Goal: Transaction & Acquisition: Obtain resource

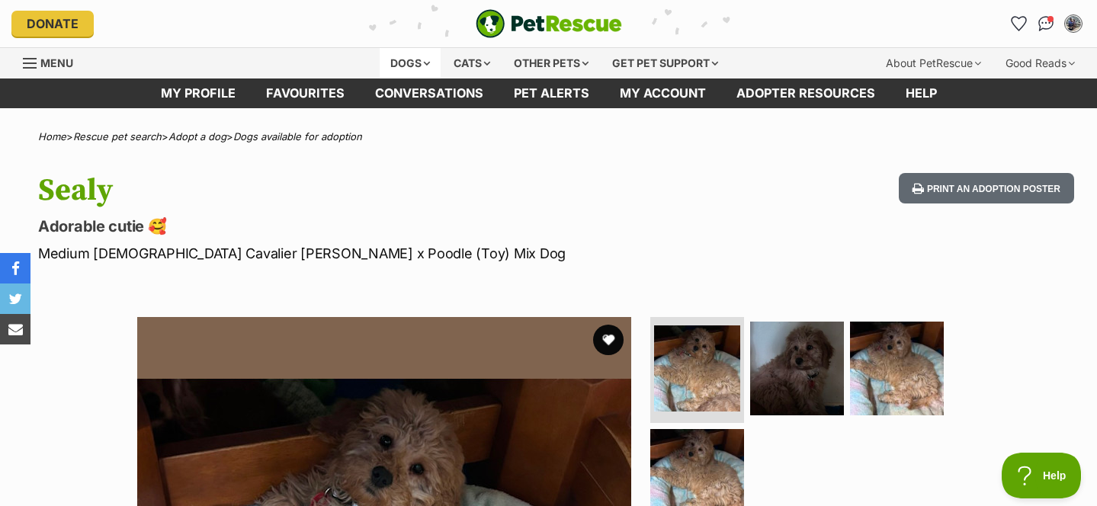
click at [405, 65] on div "Dogs" at bounding box center [410, 63] width 61 height 30
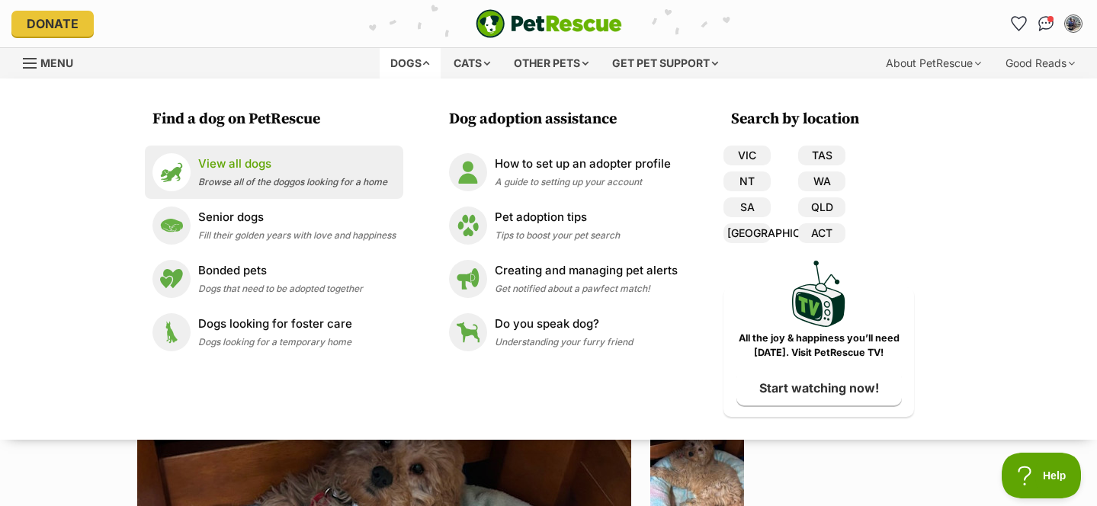
click at [217, 170] on p "View all dogs" at bounding box center [292, 164] width 189 height 18
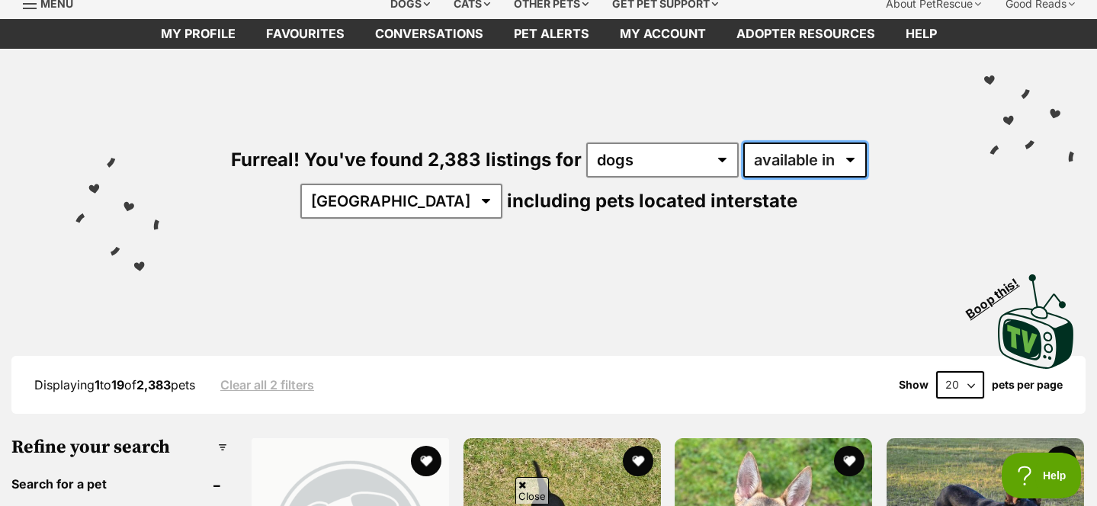
click at [743, 153] on select "available in located in" at bounding box center [804, 160] width 123 height 35
select select "disabled"
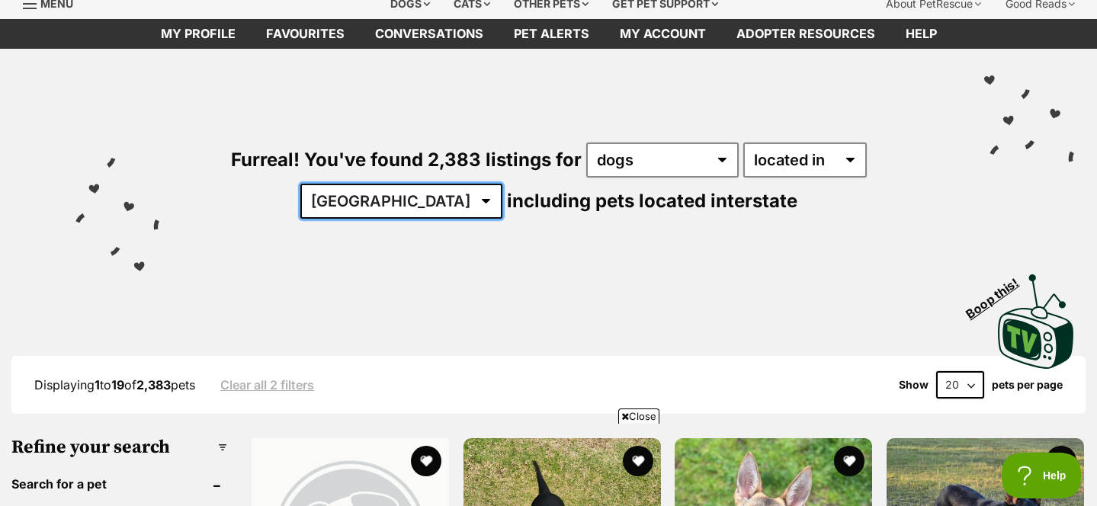
click at [502, 184] on select "Australia ACT NSW NT QLD SA TAS VIC WA" at bounding box center [401, 201] width 202 height 35
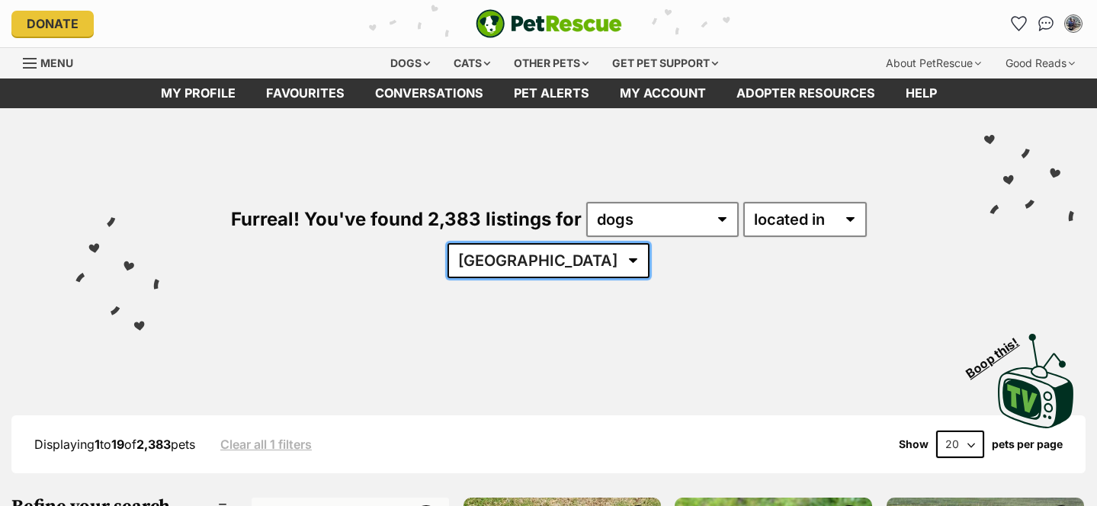
click at [649, 243] on select "Australia ACT NSW NT QLD SA TAS VIC WA" at bounding box center [548, 260] width 202 height 35
select select "[GEOGRAPHIC_DATA]"
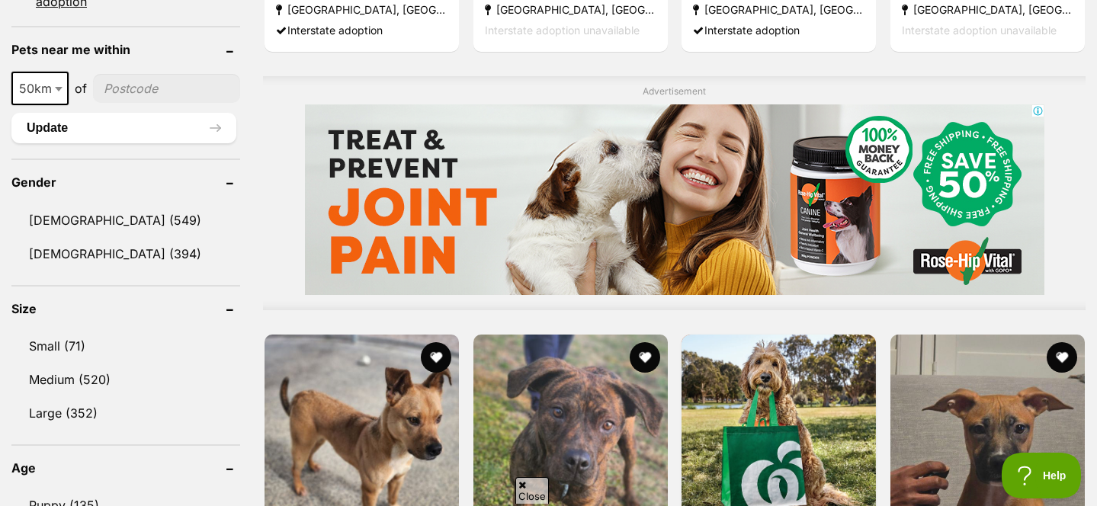
scroll to position [1211, 0]
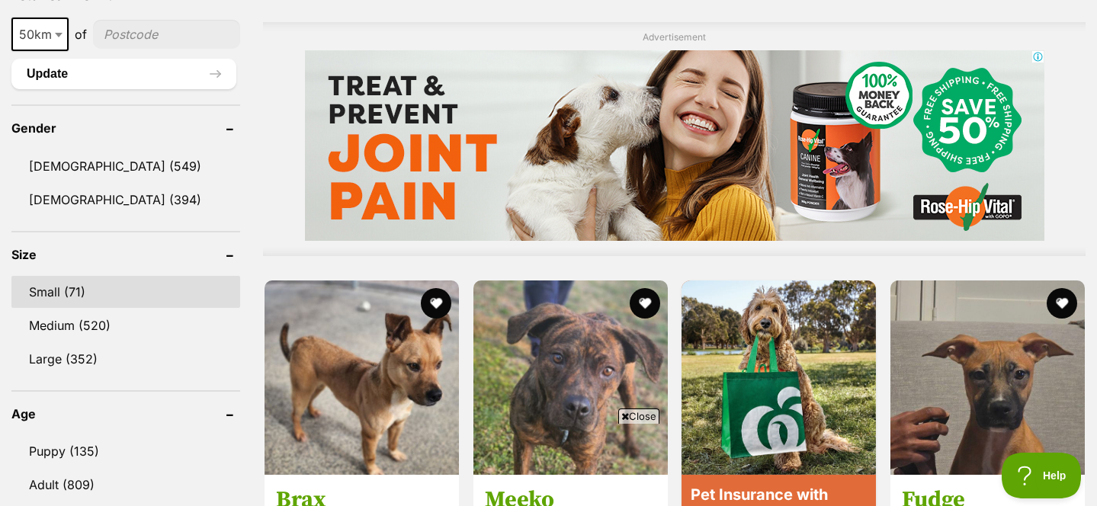
click at [76, 276] on link "Small (71)" at bounding box center [125, 292] width 229 height 32
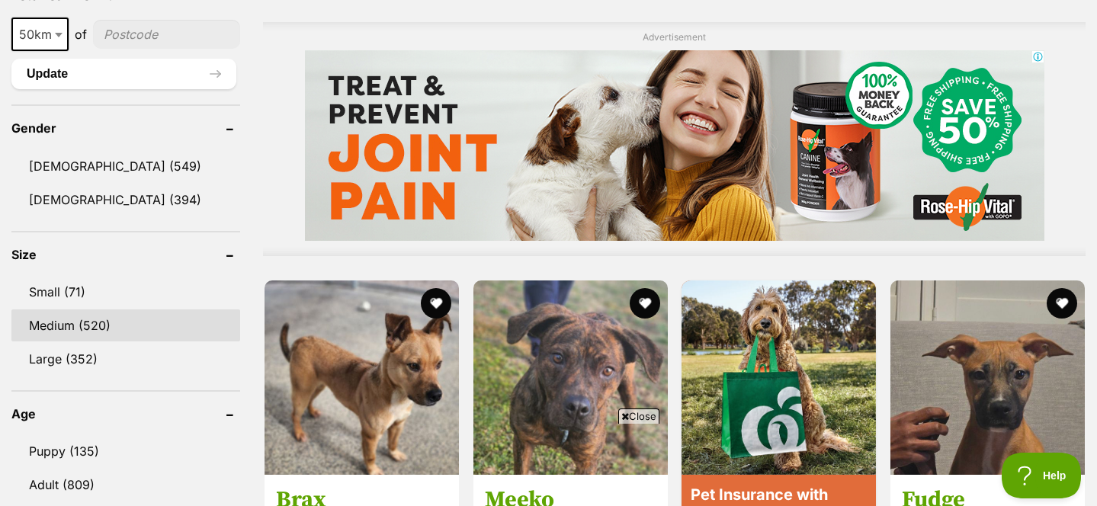
scroll to position [0, 0]
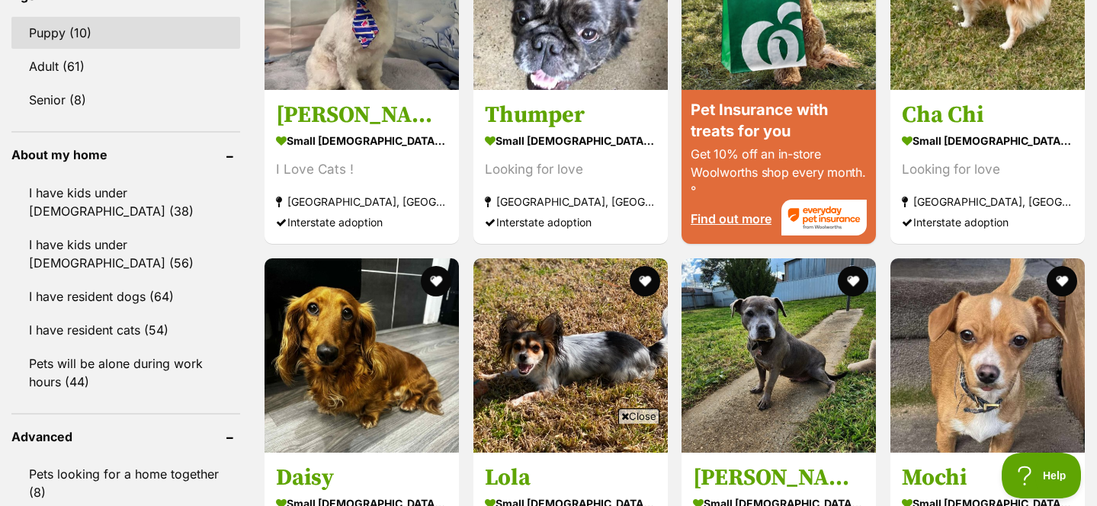
scroll to position [1598, 0]
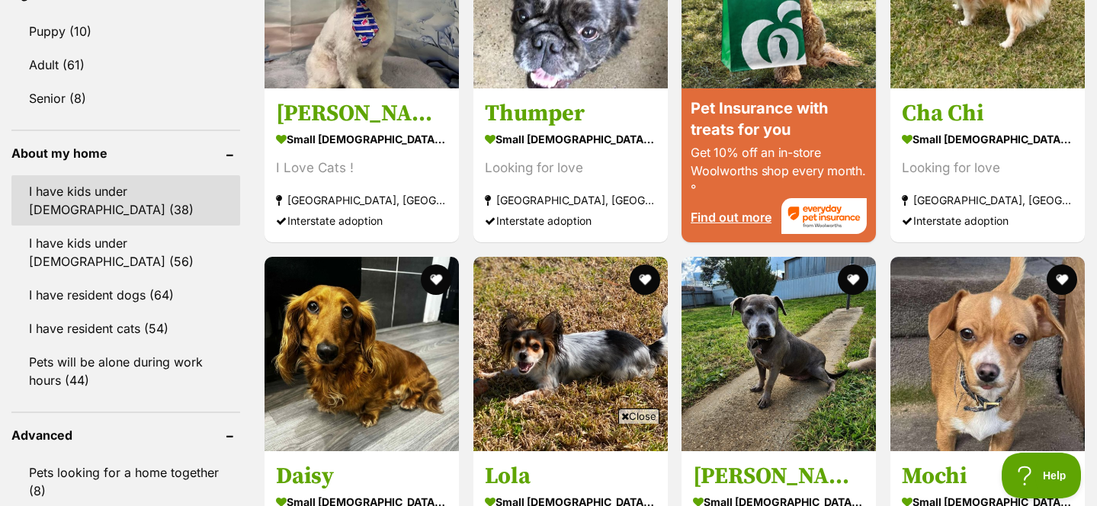
click at [101, 201] on link "I have kids under [DEMOGRAPHIC_DATA] (38)" at bounding box center [125, 200] width 229 height 50
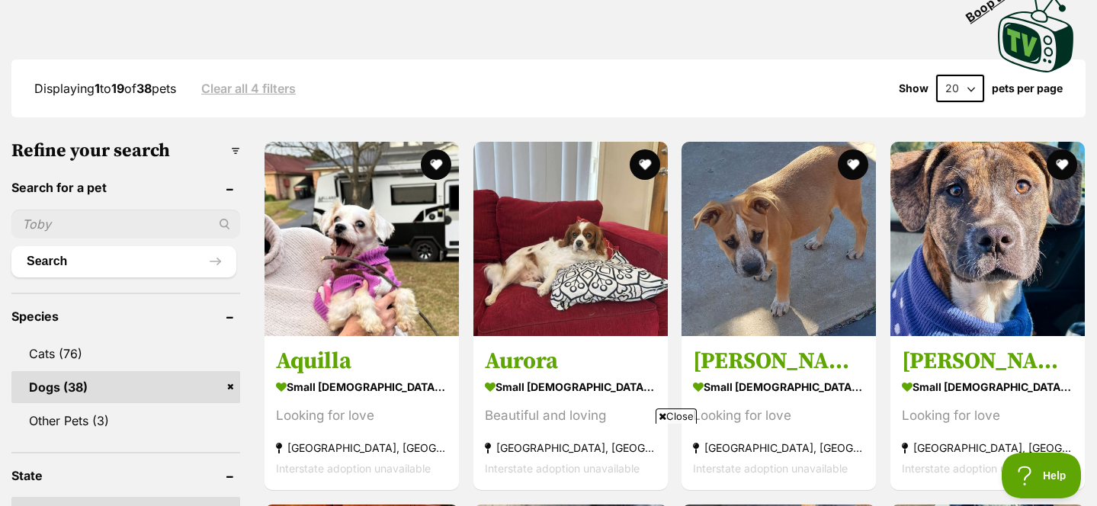
scroll to position [363, 0]
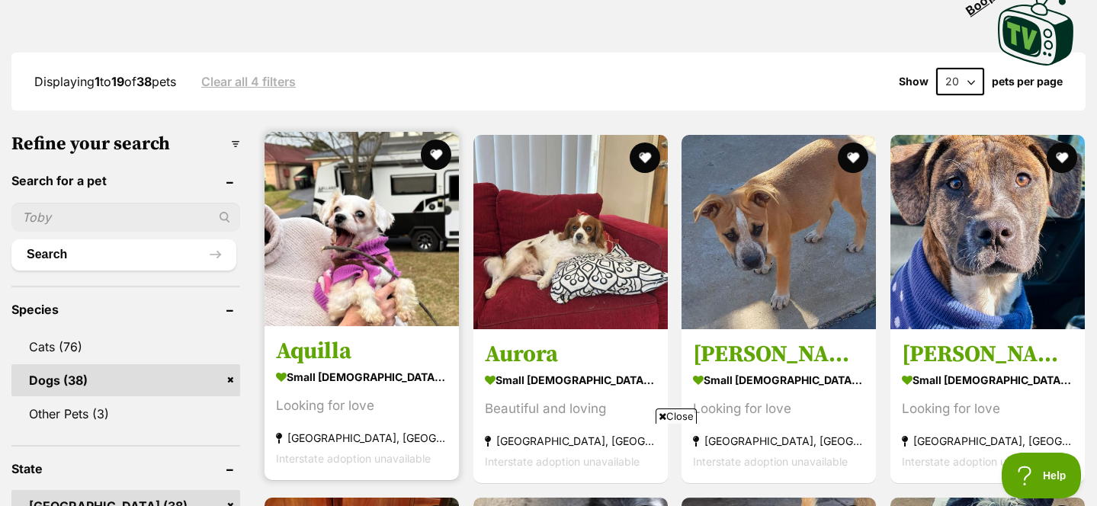
click at [380, 275] on img at bounding box center [361, 229] width 194 height 194
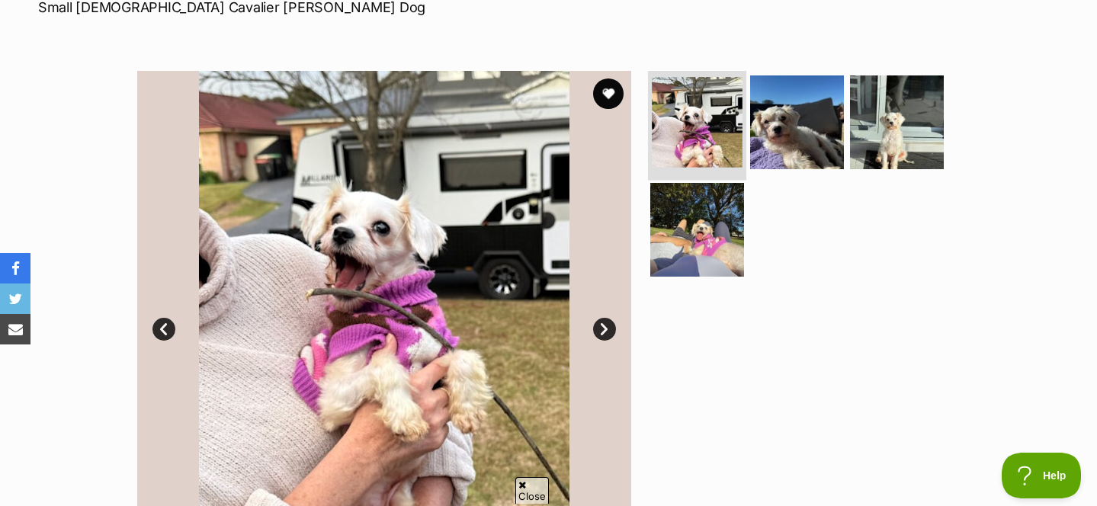
scroll to position [248, 0]
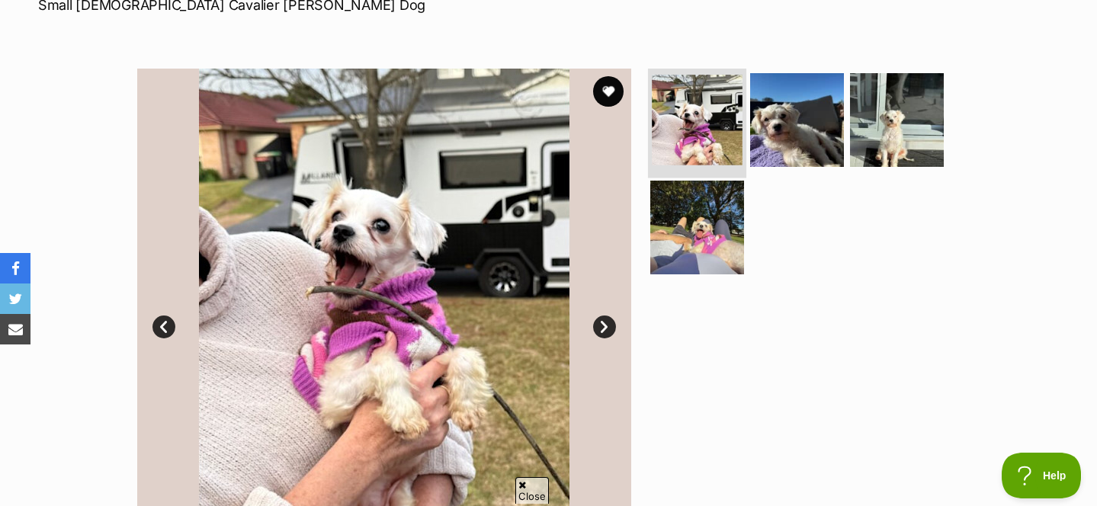
click at [688, 139] on img at bounding box center [697, 120] width 91 height 91
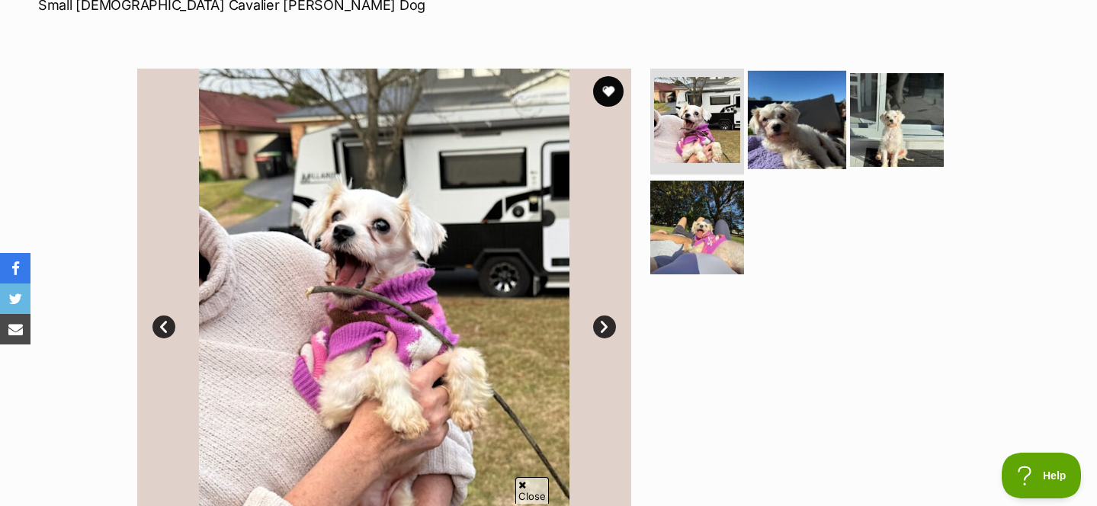
click at [784, 134] on img at bounding box center [797, 119] width 98 height 98
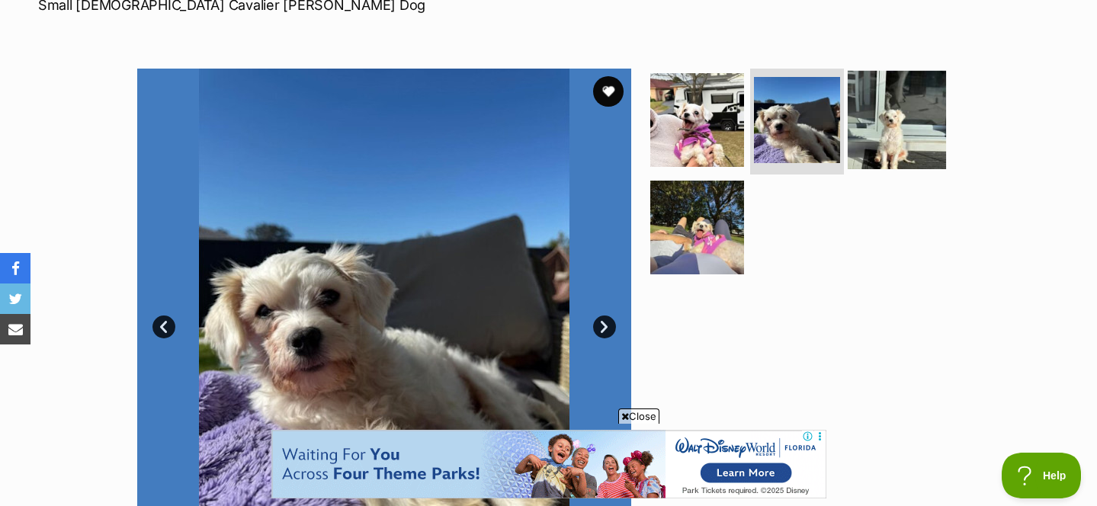
scroll to position [0, 0]
click at [900, 134] on img at bounding box center [897, 119] width 98 height 98
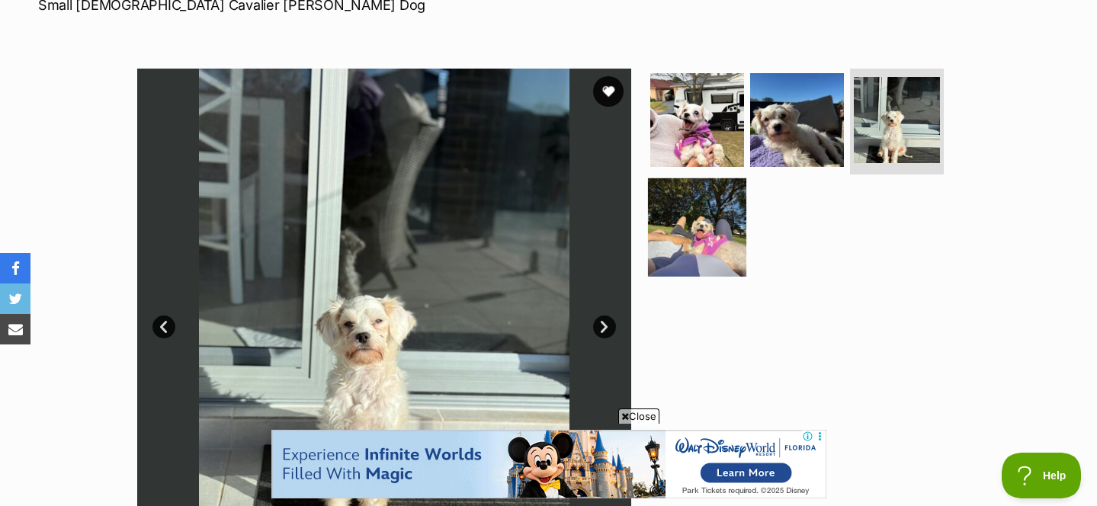
click at [693, 225] on img at bounding box center [697, 227] width 98 height 98
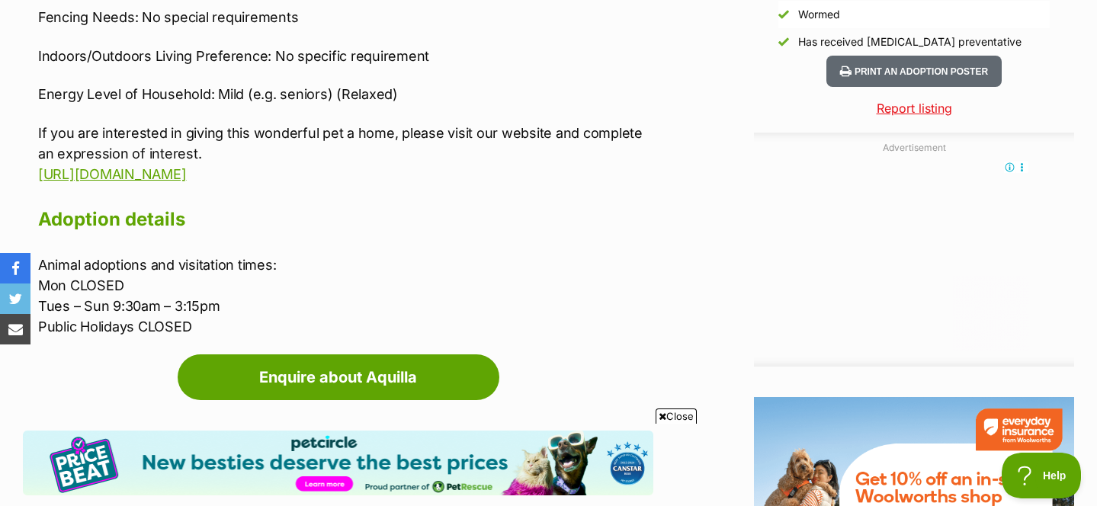
scroll to position [1476, 0]
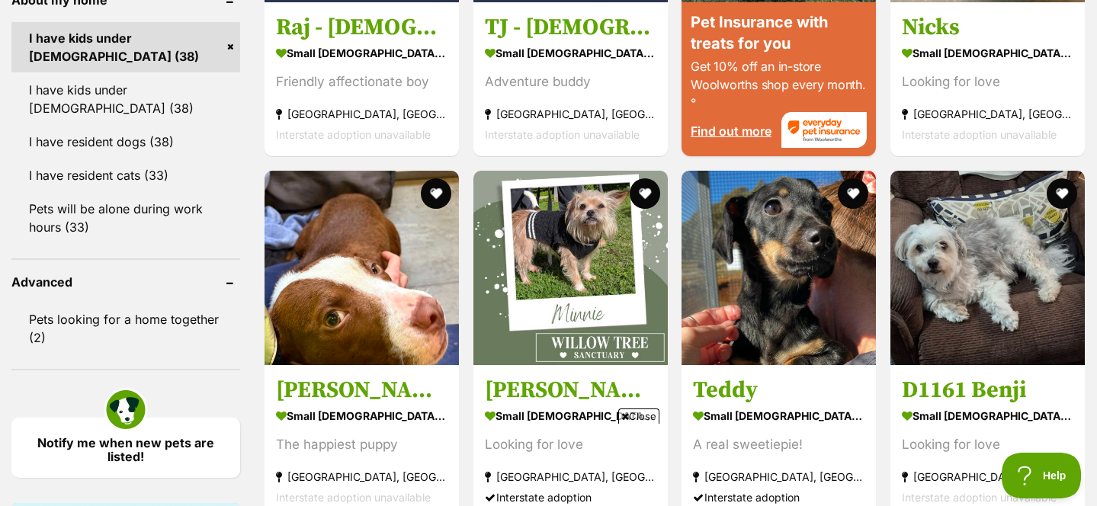
scroll to position [1520, 0]
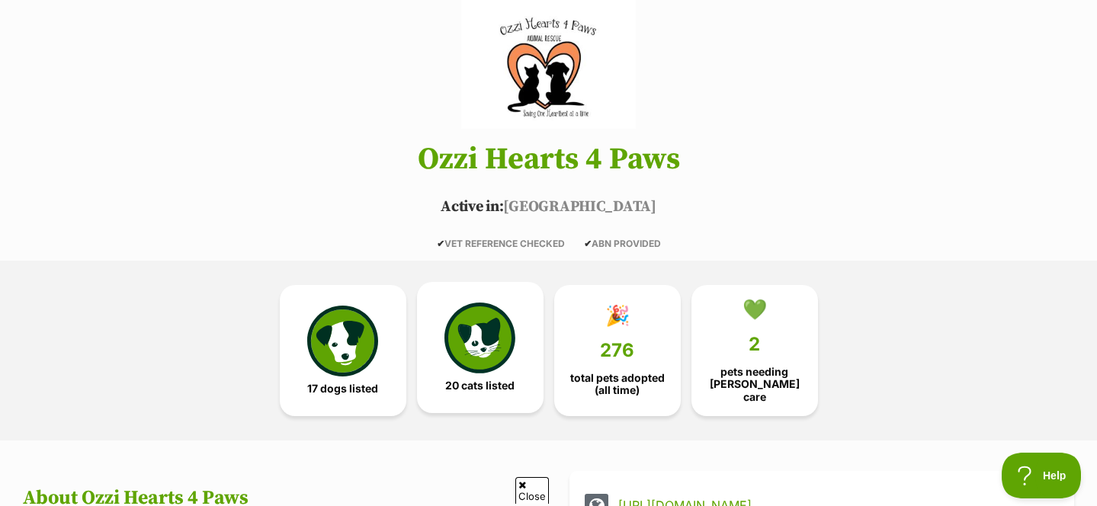
scroll to position [162, 0]
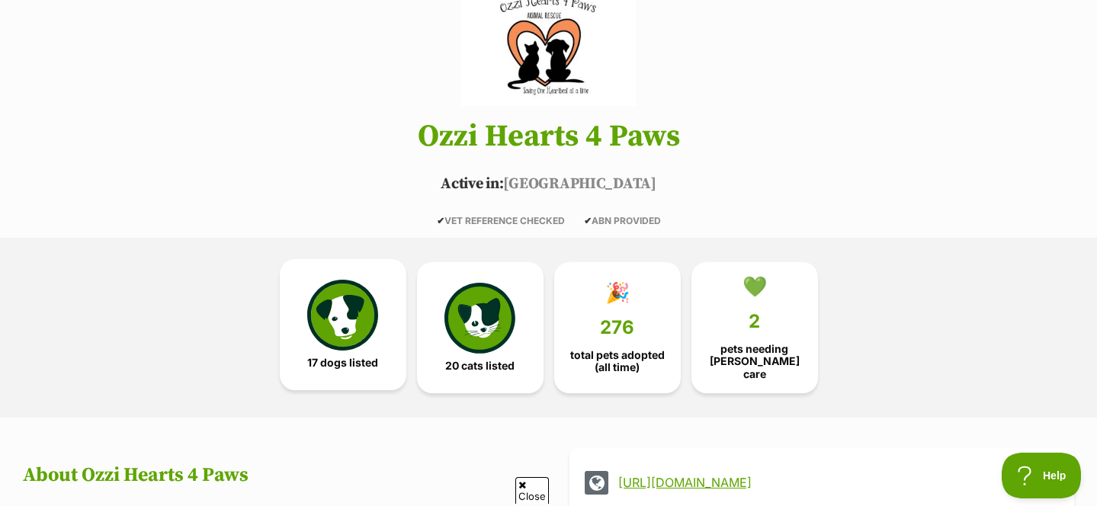
click at [386, 325] on link "17 dogs listed" at bounding box center [343, 324] width 127 height 131
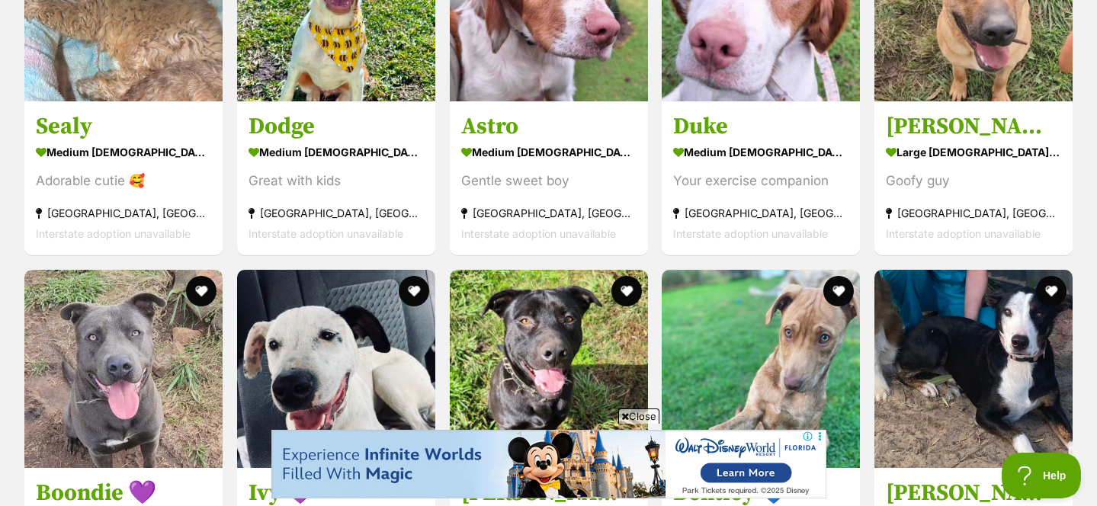
scroll to position [1788, 0]
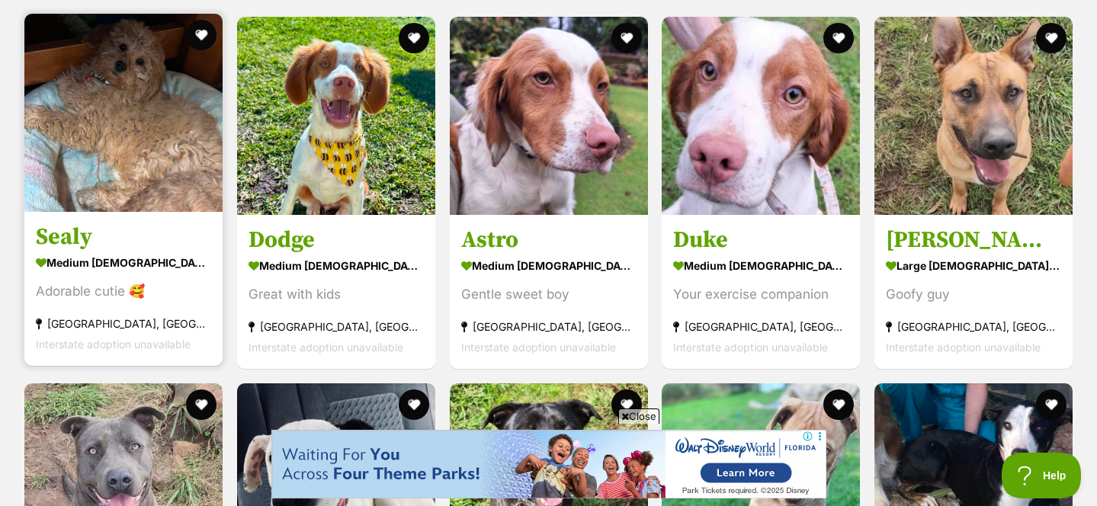
click at [127, 92] on img at bounding box center [123, 113] width 198 height 198
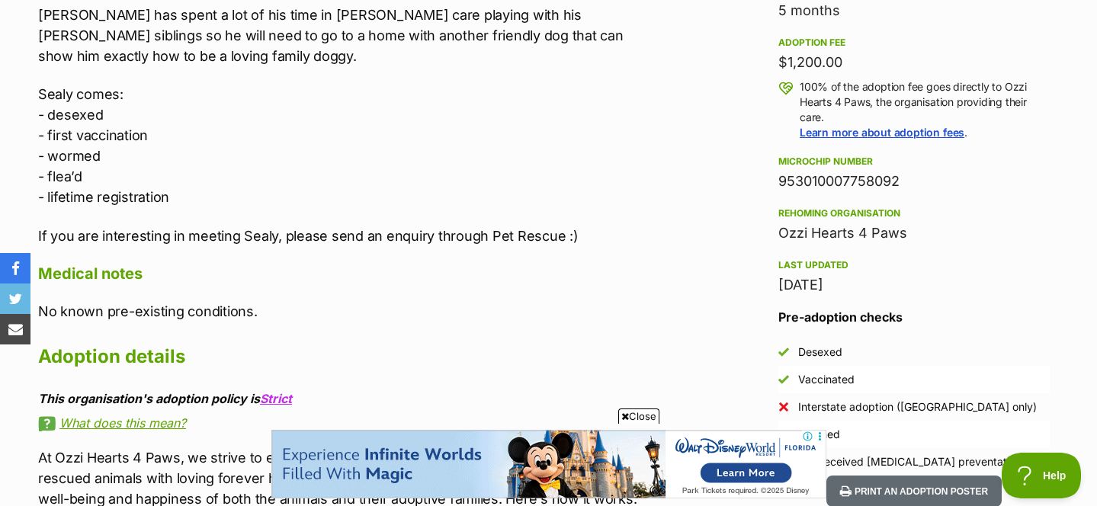
scroll to position [1074, 0]
